Goal: Transaction & Acquisition: Purchase product/service

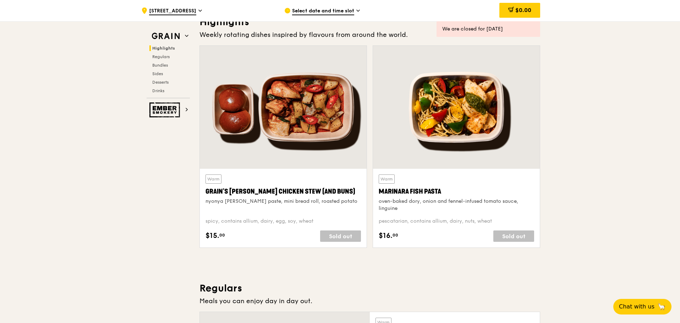
scroll to position [71, 0]
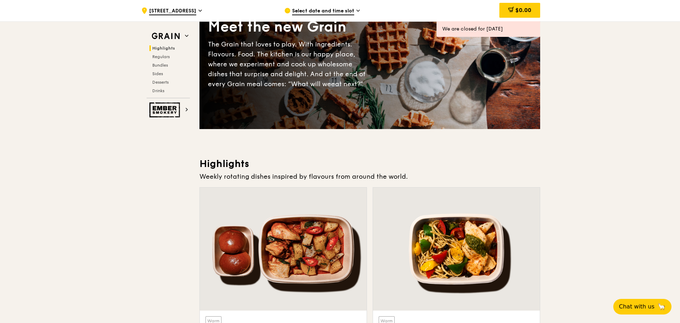
click at [332, 4] on div "Select date and time slot" at bounding box center [350, 10] width 132 height 21
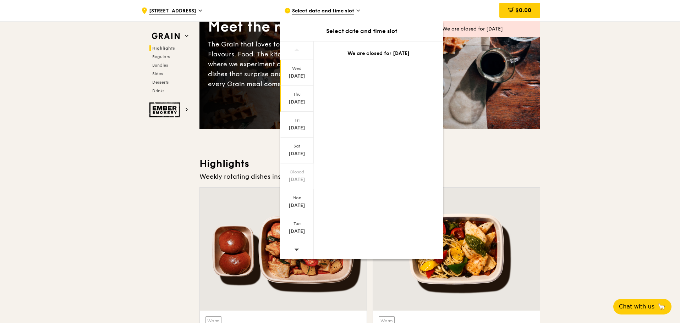
click at [303, 100] on div "[DATE]" at bounding box center [297, 102] width 32 height 7
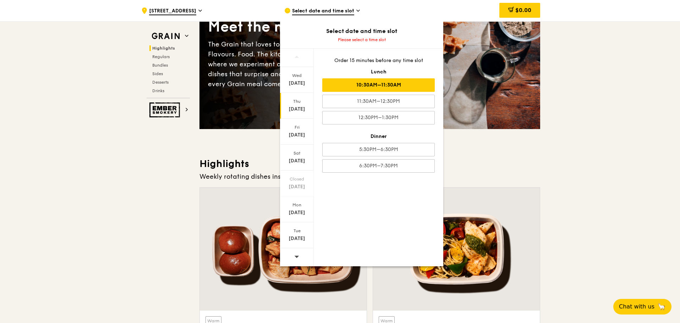
click at [401, 89] on div "10:30AM–11:30AM" at bounding box center [378, 84] width 112 height 13
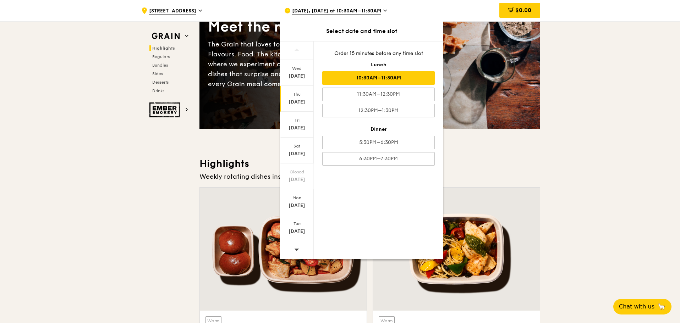
click at [387, 8] on icon at bounding box center [385, 10] width 4 height 6
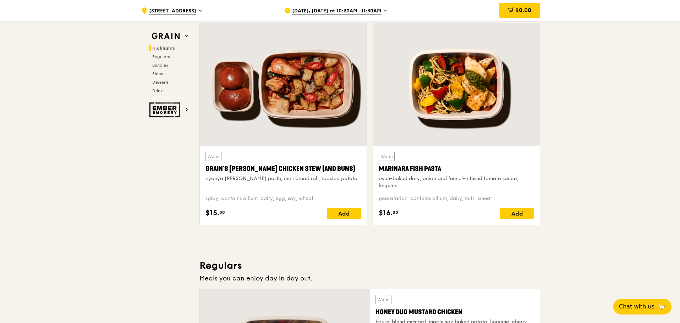
scroll to position [213, 0]
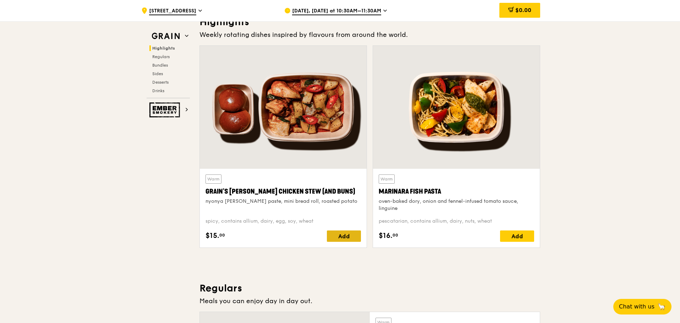
click at [350, 237] on div "Add" at bounding box center [344, 236] width 34 height 11
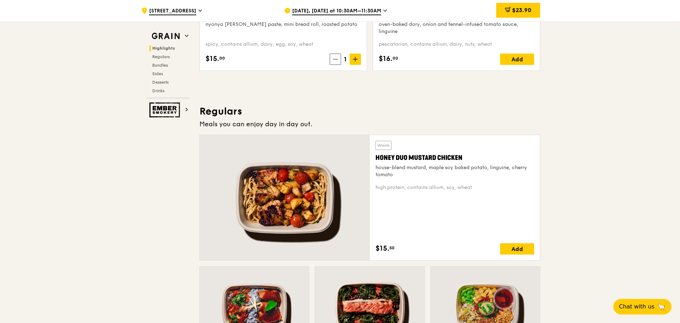
scroll to position [390, 0]
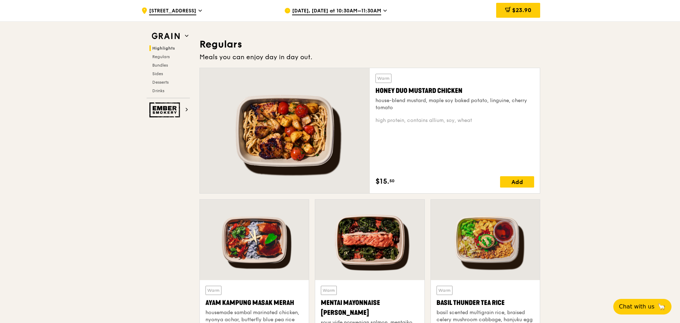
scroll to position [568, 0]
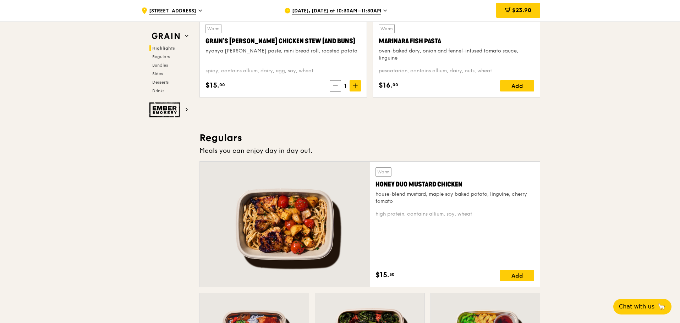
scroll to position [426, 0]
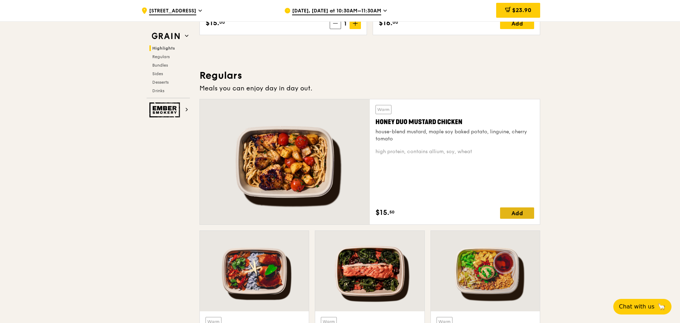
click at [525, 211] on div "Add" at bounding box center [517, 213] width 34 height 11
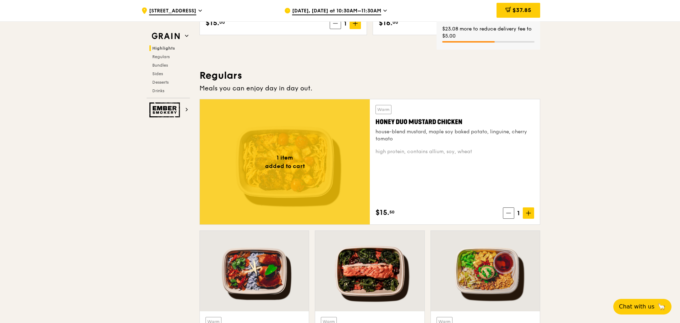
click at [535, 13] on div "$37.85" at bounding box center [518, 10] width 44 height 15
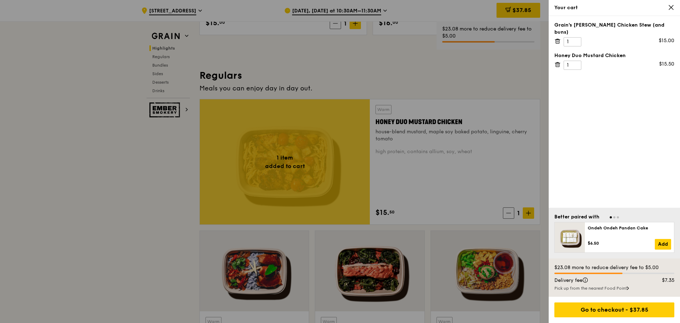
scroll to position [419, 0]
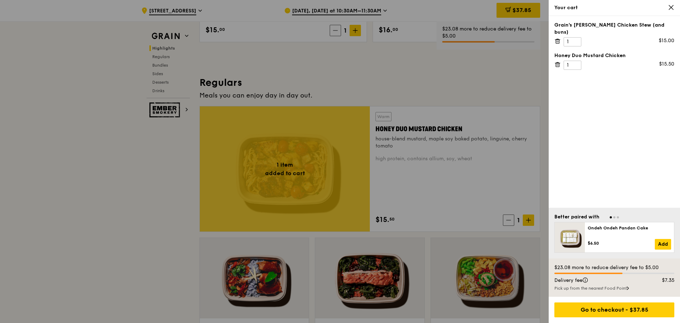
click at [491, 89] on div at bounding box center [340, 161] width 680 height 323
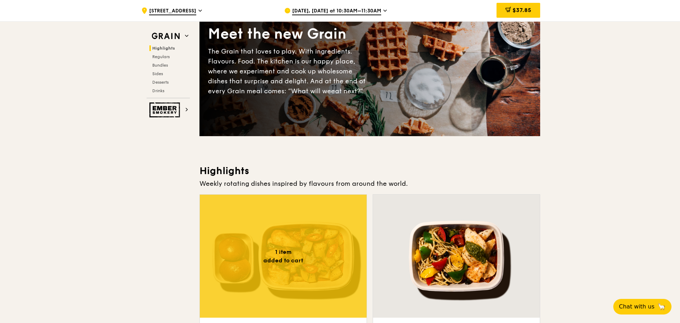
scroll to position [0, 0]
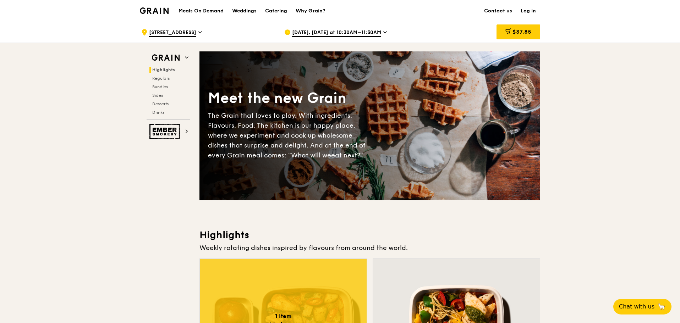
click at [196, 32] on span "[STREET_ADDRESS]" at bounding box center [172, 33] width 47 height 8
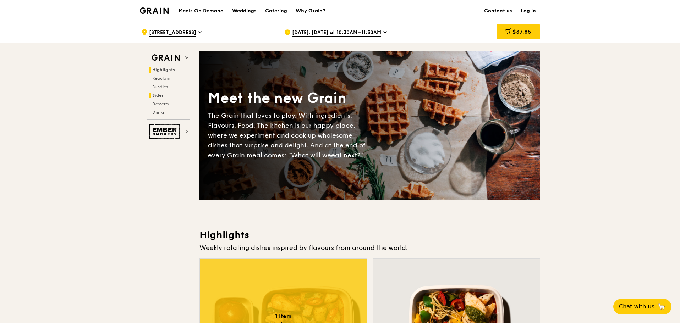
click at [159, 98] on span "Sides" at bounding box center [157, 95] width 11 height 5
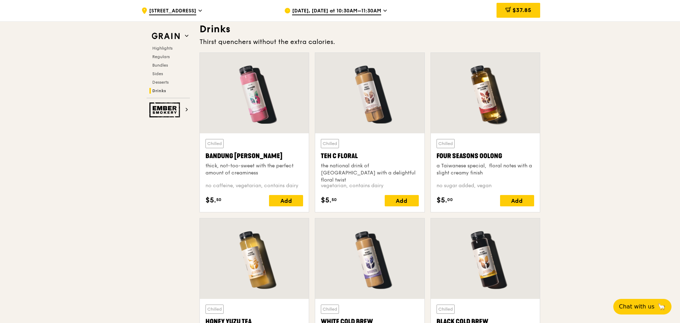
scroll to position [2461, 0]
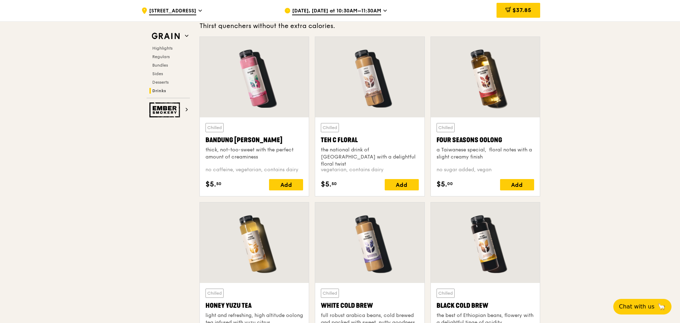
scroll to position [2471, 0]
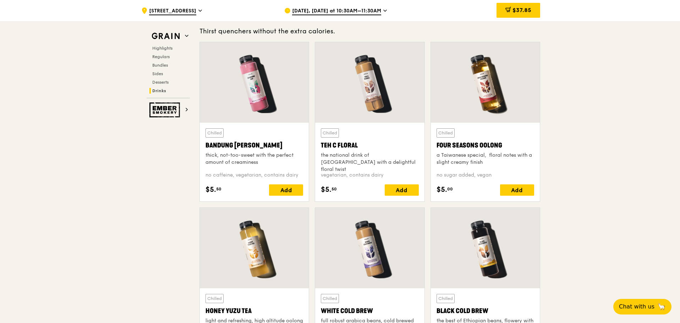
click at [516, 14] on div "$37.85" at bounding box center [518, 10] width 44 height 15
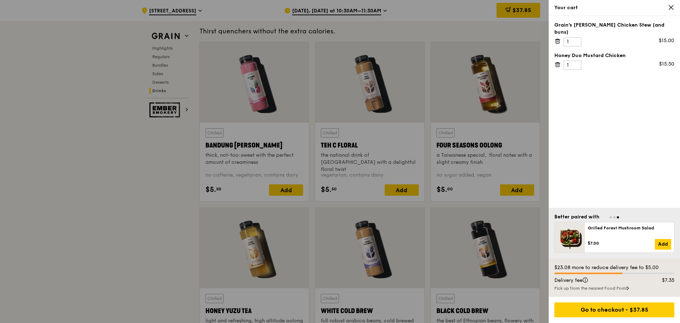
click at [668, 7] on icon at bounding box center [671, 7] width 6 height 6
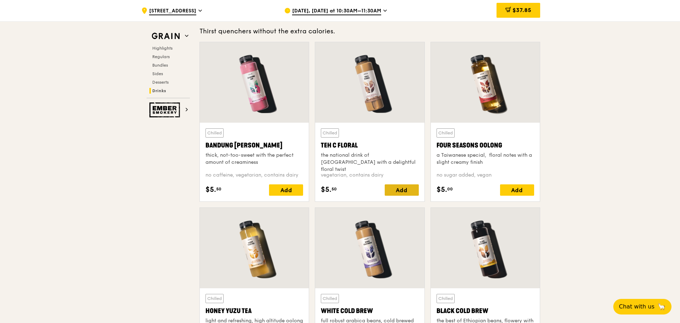
click at [412, 192] on div "Add" at bounding box center [402, 189] width 34 height 11
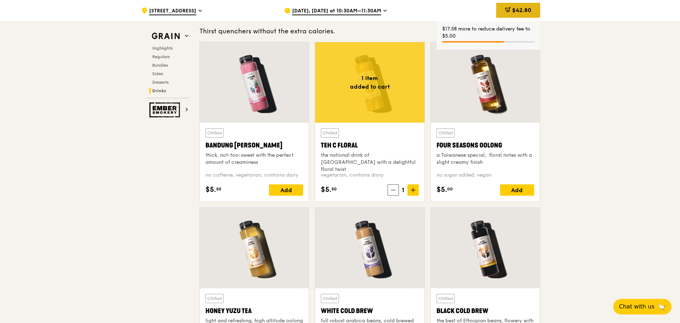
click at [524, 8] on span "$42.80" at bounding box center [521, 10] width 19 height 7
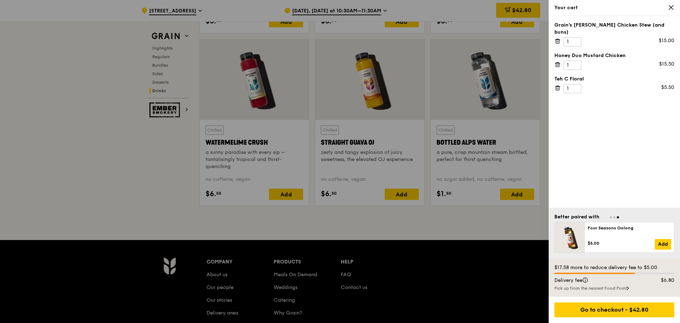
scroll to position [2826, 0]
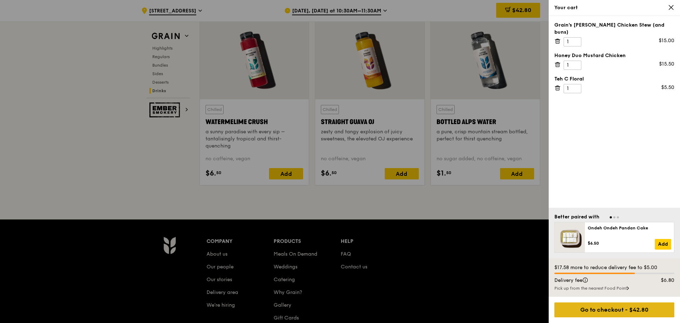
click at [634, 313] on div "Go to checkout - $42.80" at bounding box center [614, 310] width 120 height 15
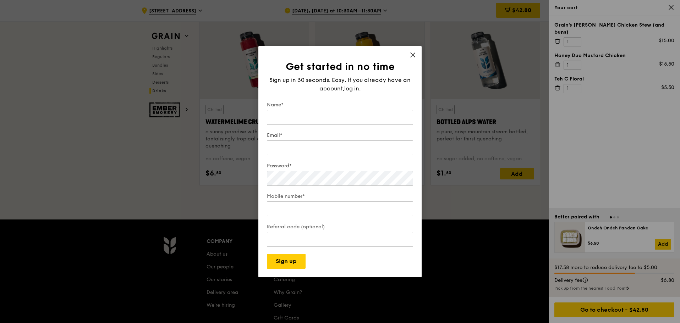
click at [378, 122] on div "Name*" at bounding box center [340, 113] width 146 height 25
click at [376, 118] on input "Name*" at bounding box center [340, 117] width 146 height 15
click at [355, 86] on span "log in" at bounding box center [351, 88] width 15 height 9
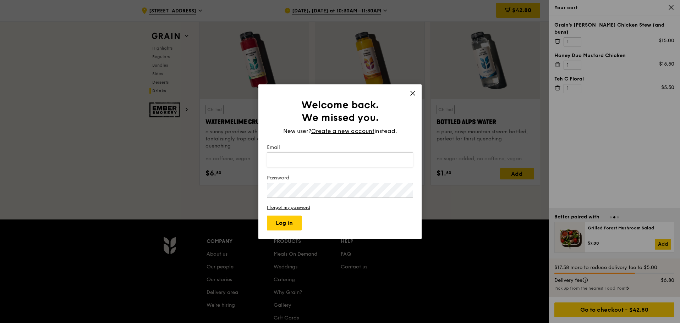
click at [321, 159] on input "Email" at bounding box center [340, 160] width 146 height 15
drag, startPoint x: 336, startPoint y: 161, endPoint x: 124, endPoint y: 129, distance: 214.5
click at [106, 138] on div "Welcome back. We missed you. New user? Create a new account instead. Email [EMA…" at bounding box center [340, 161] width 680 height 323
type input "[EMAIL_ADDRESS][DOMAIN_NAME]"
click at [388, 141] on div "Welcome back. We missed you. New user? Create a new account instead. Email [EMA…" at bounding box center [340, 165] width 146 height 132
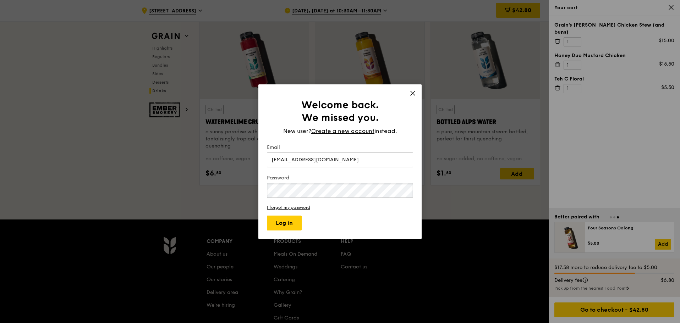
click at [177, 184] on div "Welcome back. We missed you. New user? Create a new account instead. Email [EMA…" at bounding box center [340, 161] width 680 height 323
click at [368, 174] on form "Email [EMAIL_ADDRESS][DOMAIN_NAME] Password I forgot my password Log in" at bounding box center [340, 187] width 146 height 87
click at [140, 172] on div "Welcome back. We missed you. New user? Create a new account instead. Email [EMA…" at bounding box center [340, 161] width 680 height 323
click at [278, 227] on button "Log in" at bounding box center [284, 223] width 35 height 15
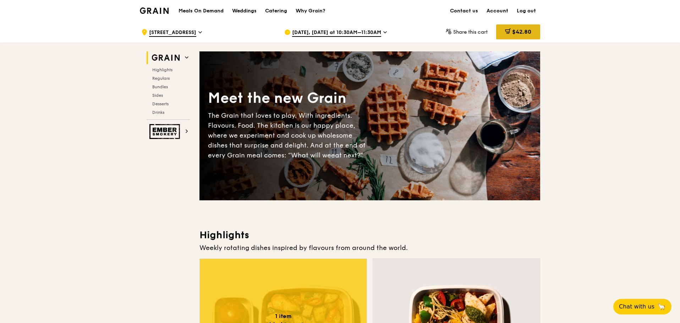
click at [519, 35] on span "$42.80" at bounding box center [521, 31] width 19 height 7
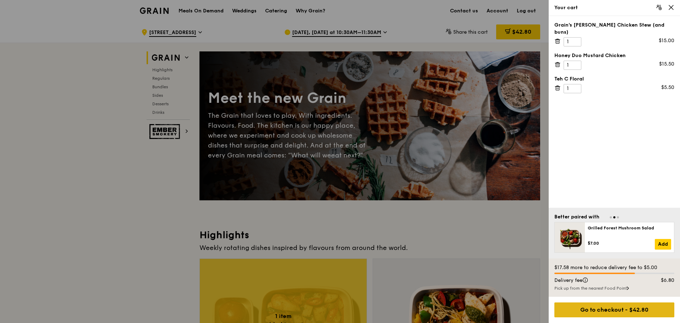
click at [639, 310] on div "Go to checkout - $42.80" at bounding box center [614, 310] width 120 height 15
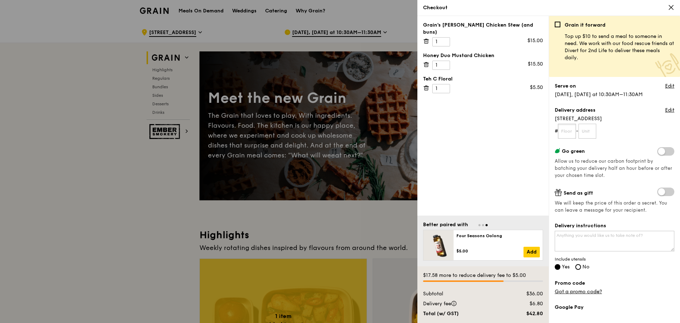
click at [568, 134] on input "text" at bounding box center [567, 131] width 18 height 15
type input "05"
click at [595, 128] on input "text" at bounding box center [587, 131] width 18 height 15
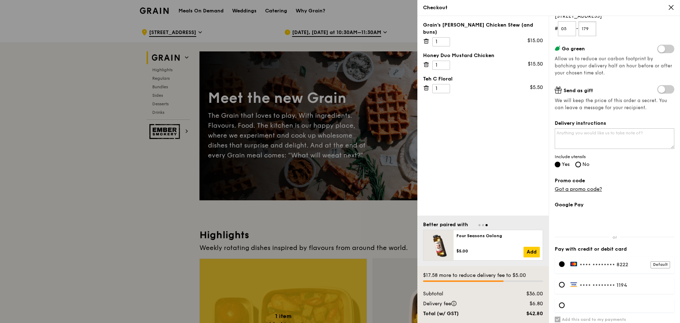
scroll to position [106, 0]
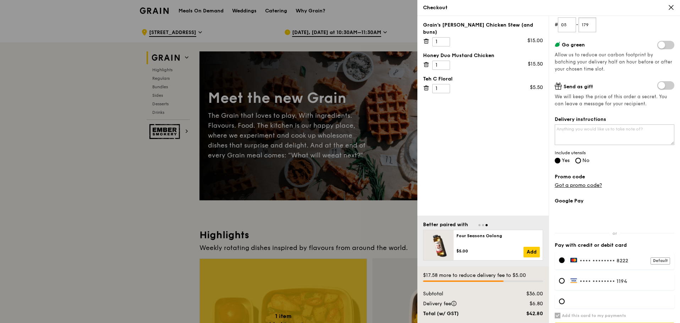
type input "179"
click at [586, 158] on span "No" at bounding box center [585, 161] width 7 height 6
click at [581, 158] on input "No" at bounding box center [578, 161] width 6 height 6
radio input "true"
radio input "false"
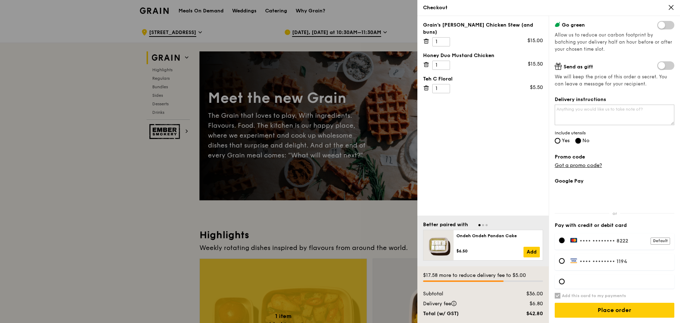
scroll to position [127, 0]
click at [643, 310] on input "Place order" at bounding box center [615, 310] width 120 height 15
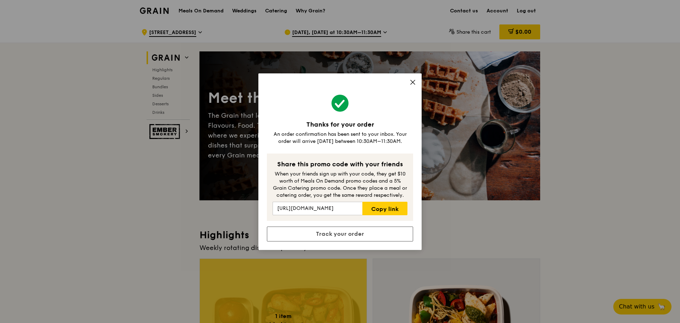
click at [414, 81] on icon at bounding box center [412, 82] width 4 height 4
